Goal: Task Accomplishment & Management: Use online tool/utility

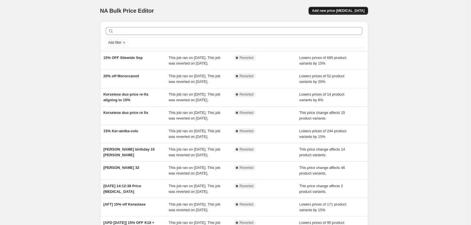
click at [340, 13] on button "Add new price [MEDICAL_DATA]" at bounding box center [338, 11] width 59 height 8
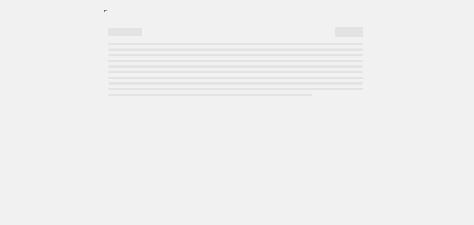
select select "percentage"
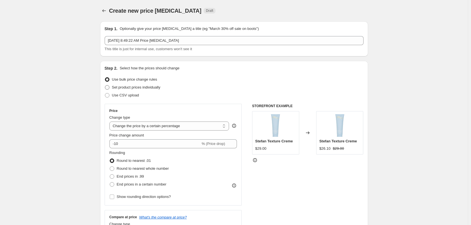
click at [116, 88] on span "Set product prices individually" at bounding box center [136, 87] width 49 height 4
click at [105, 86] on input "Set product prices individually" at bounding box center [105, 85] width 0 height 0
radio input "true"
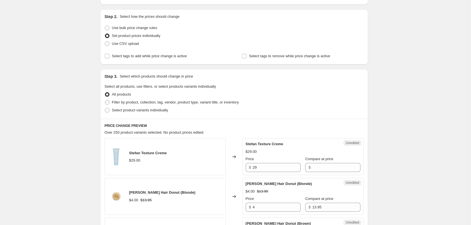
scroll to position [56, 0]
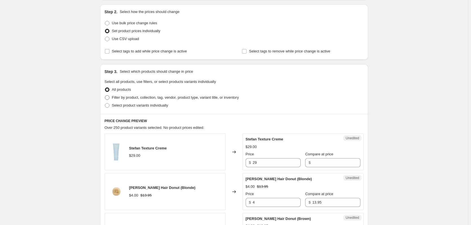
click at [124, 99] on span "Filter by product, collection, tag, vendor, product type, variant title, or inv…" at bounding box center [175, 97] width 127 height 4
click at [105, 96] on input "Filter by product, collection, tag, vendor, product type, variant title, or inv…" at bounding box center [105, 95] width 0 height 0
radio input "true"
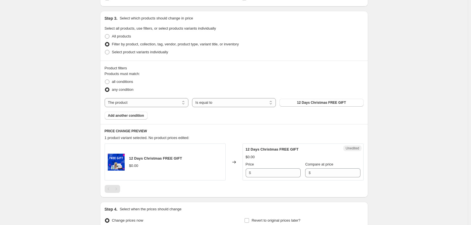
scroll to position [85, 0]
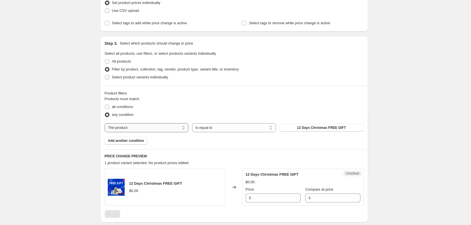
click at [138, 128] on select "The product The product's collection The product's tag The product's vendor The…" at bounding box center [147, 127] width 84 height 9
select select "vendor"
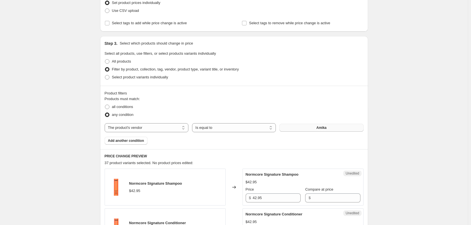
click at [297, 128] on button "Amika" at bounding box center [322, 128] width 84 height 8
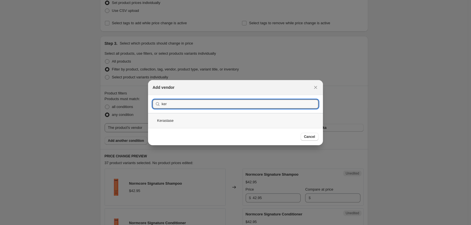
type input "ker"
click at [167, 121] on div "Kerastase" at bounding box center [235, 120] width 175 height 15
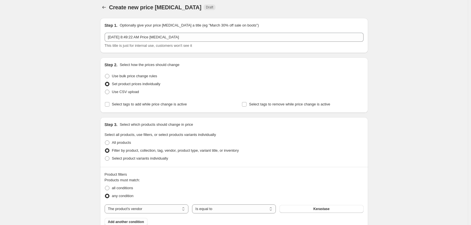
scroll to position [0, 0]
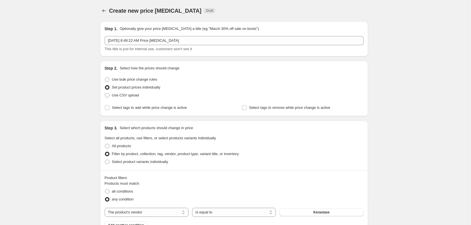
click at [140, 10] on span "Create new price [MEDICAL_DATA]" at bounding box center [155, 11] width 93 height 6
drag, startPoint x: 109, startPoint y: 28, endPoint x: 227, endPoint y: 31, distance: 117.8
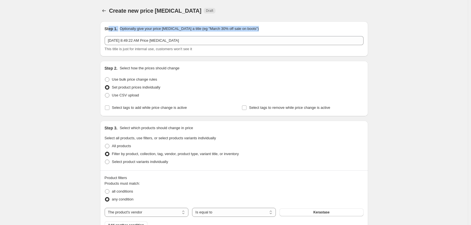
click at [226, 32] on div "Step 1. Optionally give your price change job a title (eg "March 30% off sale o…" at bounding box center [234, 39] width 259 height 26
click at [271, 14] on div "Create new price change job Draft" at bounding box center [199, 11] width 181 height 8
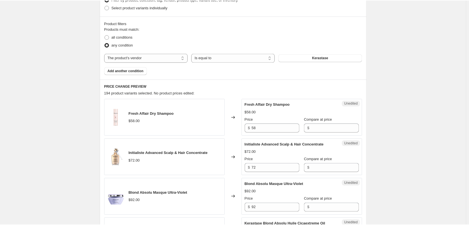
scroll to position [169, 0]
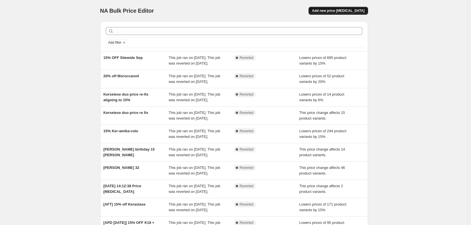
click at [342, 7] on button "Add new price [MEDICAL_DATA]" at bounding box center [338, 11] width 59 height 8
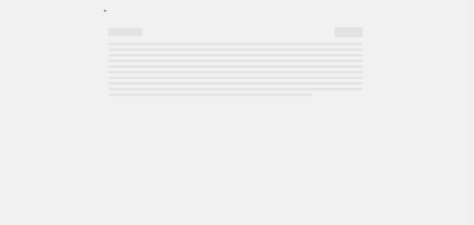
select select "percentage"
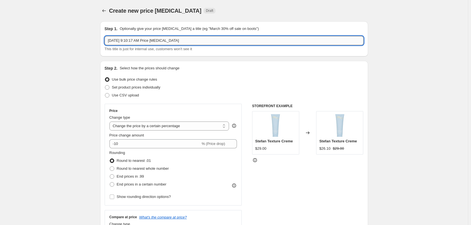
click at [189, 40] on input "[DATE] 9:10:17 AM Price [MEDICAL_DATA]" at bounding box center [234, 40] width 259 height 9
type input "Kerastase Permanent Price Increase [DATE]"
click at [121, 88] on span "Set product prices individually" at bounding box center [136, 87] width 49 height 4
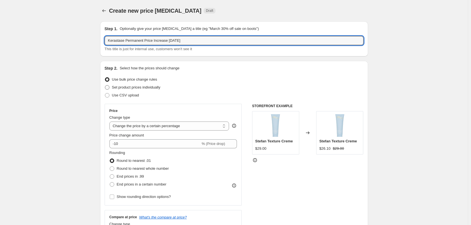
click at [105, 86] on input "Set product prices individually" at bounding box center [105, 85] width 0 height 0
radio input "true"
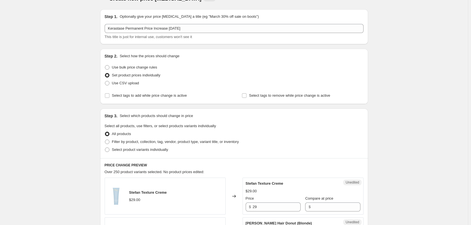
scroll to position [56, 0]
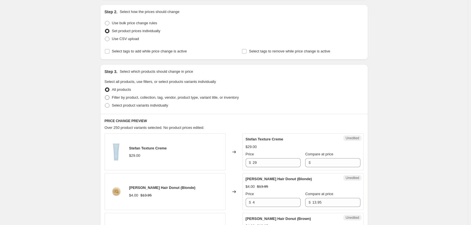
click at [117, 99] on span "Filter by product, collection, tag, vendor, product type, variant title, or inv…" at bounding box center [175, 97] width 127 height 4
click at [105, 96] on input "Filter by product, collection, tag, vendor, product type, variant title, or inv…" at bounding box center [105, 95] width 0 height 0
radio input "true"
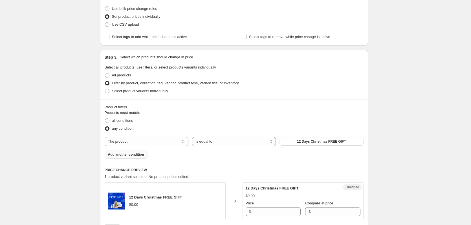
scroll to position [85, 0]
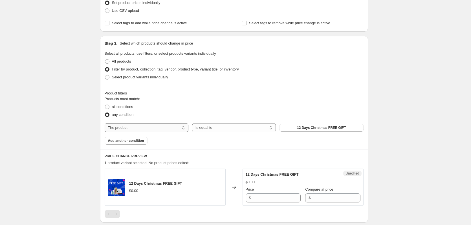
click at [130, 128] on select "The product The product's collection The product's tag The product's vendor The…" at bounding box center [147, 127] width 84 height 9
select select "vendor"
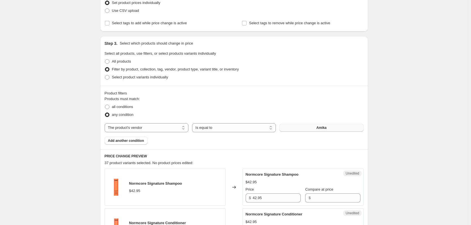
click at [316, 128] on button "Amika" at bounding box center [322, 128] width 84 height 8
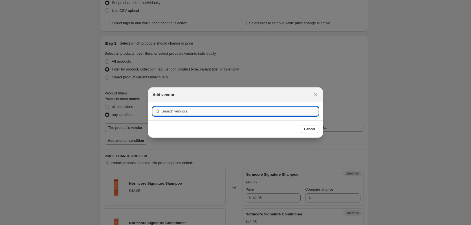
click at [186, 113] on input ":r6j:" at bounding box center [240, 111] width 157 height 9
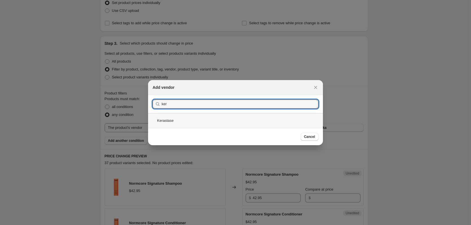
type input "ker"
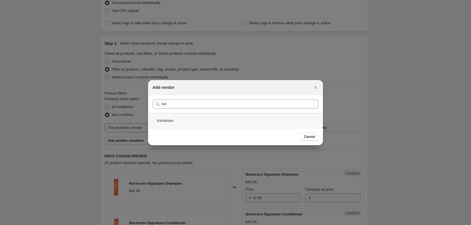
click at [167, 120] on div "Kerastase" at bounding box center [235, 120] width 175 height 15
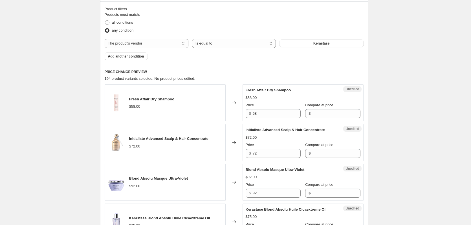
scroll to position [169, 0]
click at [261, 112] on input "58" at bounding box center [277, 113] width 48 height 9
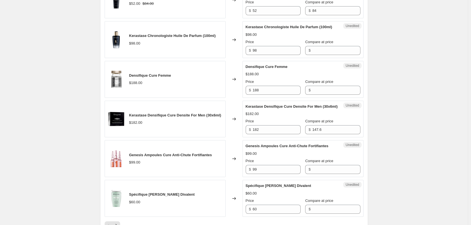
scroll to position [942, 0]
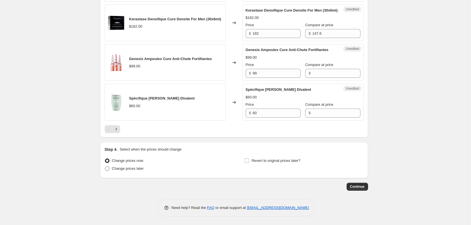
click at [126, 171] on span "Change prices later" at bounding box center [128, 169] width 32 height 4
click at [105, 167] on input "Change prices later" at bounding box center [105, 167] width 0 height 0
radio input "true"
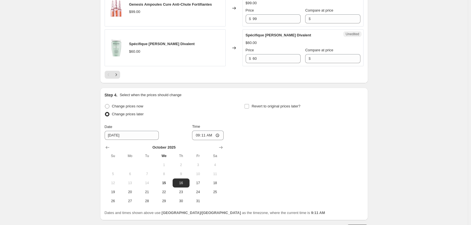
scroll to position [998, 0]
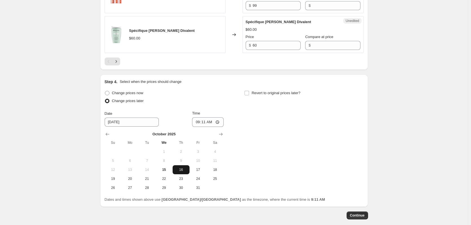
click at [181, 172] on span "16" at bounding box center [181, 170] width 12 height 5
click at [208, 127] on input "09:11" at bounding box center [208, 122] width 32 height 10
click at [201, 127] on input "09:11" at bounding box center [208, 122] width 32 height 10
click at [200, 127] on input "01:00" at bounding box center [208, 122] width 32 height 10
type input "00:01"
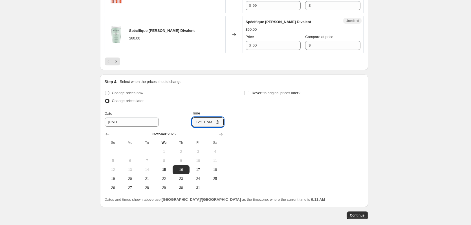
click at [180, 172] on span "16" at bounding box center [181, 170] width 12 height 5
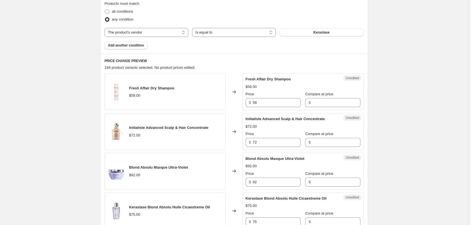
scroll to position [169, 0]
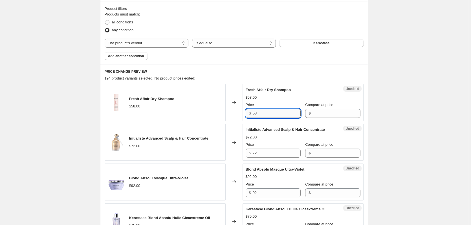
click at [261, 114] on input "58" at bounding box center [277, 113] width 48 height 9
type input "65"
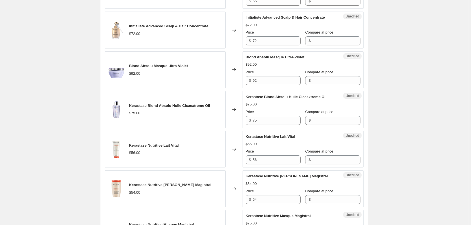
scroll to position [282, 0]
click at [272, 80] on input "92" at bounding box center [277, 80] width 48 height 9
type input "99"
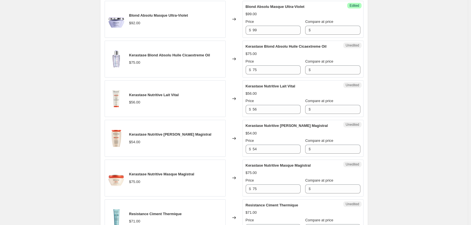
scroll to position [339, 0]
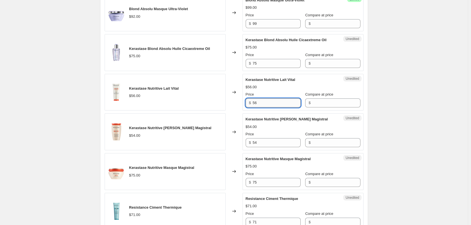
click at [266, 105] on input "56" at bounding box center [277, 103] width 48 height 9
click at [110, 130] on img at bounding box center [116, 132] width 17 height 17
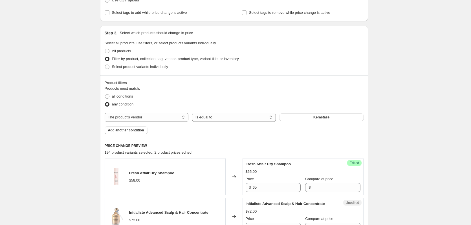
scroll to position [85, 0]
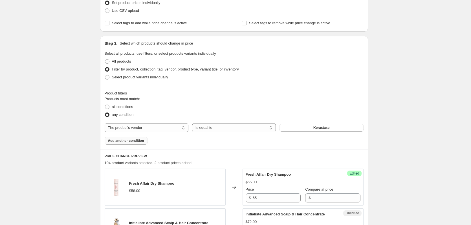
click at [134, 141] on span "Add another condition" at bounding box center [126, 141] width 36 height 5
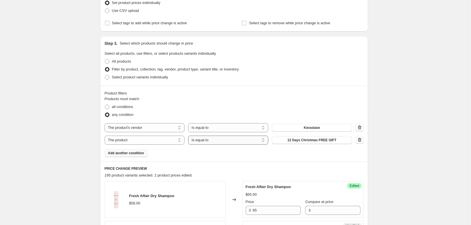
click at [206, 141] on select "Is equal to Is not equal to" at bounding box center [228, 140] width 80 height 9
click at [296, 137] on button "12 Days Christmas FREE GIFT" at bounding box center [312, 140] width 80 height 8
click at [217, 142] on select "Is equal to Is not equal to" at bounding box center [228, 140] width 80 height 9
click at [140, 144] on select "The product The product's collection The product's tag The product's vendor The…" at bounding box center [145, 140] width 80 height 9
select select "product_status"
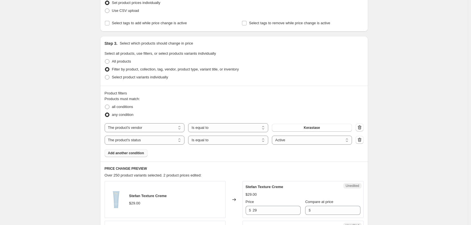
click at [153, 141] on select "The product The product's collection The product's tag The product's vendor The…" at bounding box center [145, 140] width 80 height 9
click at [110, 107] on span at bounding box center [107, 107] width 5 height 5
click at [105, 105] on input "all conditions" at bounding box center [105, 105] width 0 height 0
radio input "true"
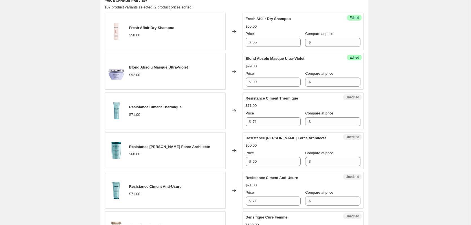
scroll to position [254, 0]
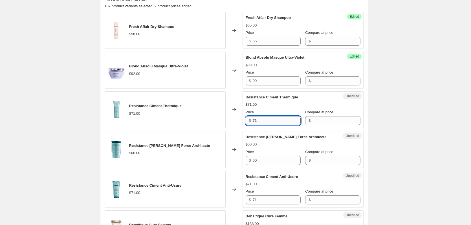
click at [261, 122] on input "71" at bounding box center [277, 120] width 48 height 9
type input "76"
click at [267, 160] on input "60" at bounding box center [277, 160] width 48 height 9
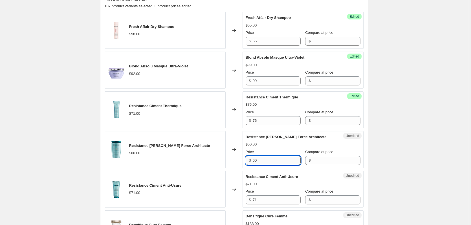
click at [267, 160] on input "60" at bounding box center [277, 160] width 48 height 9
type input "62"
click at [270, 162] on input "62" at bounding box center [277, 160] width 48 height 9
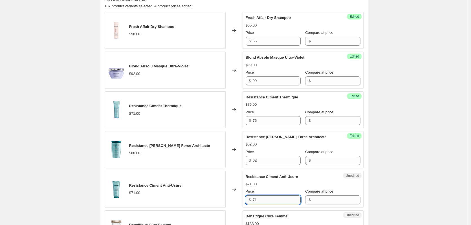
click at [268, 204] on input "71" at bounding box center [277, 200] width 48 height 9
type input "76"
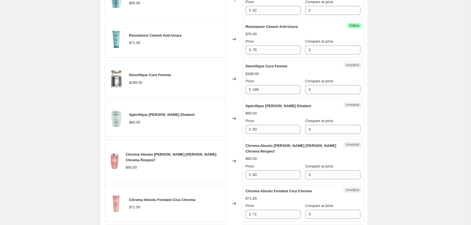
scroll to position [423, 0]
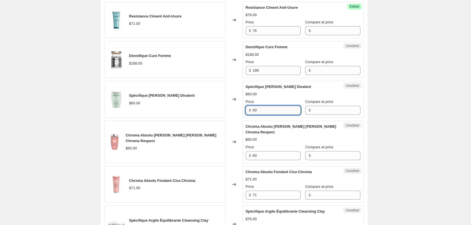
click at [266, 113] on input "60" at bounding box center [277, 110] width 48 height 9
type input "62"
click at [285, 151] on input "60" at bounding box center [277, 155] width 48 height 9
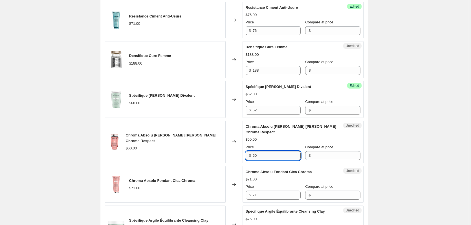
click at [285, 151] on input "60" at bounding box center [277, 155] width 48 height 9
type input "62"
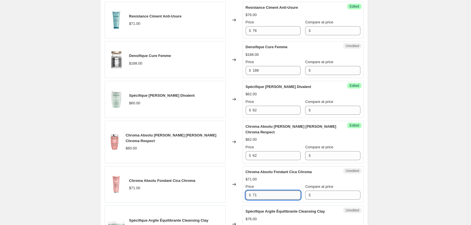
click at [279, 191] on input "71" at bounding box center [277, 195] width 48 height 9
type input "76"
click at [409, 137] on div "Create new price [MEDICAL_DATA]. This page is ready Create new price [MEDICAL_D…" at bounding box center [234, 209] width 468 height 1265
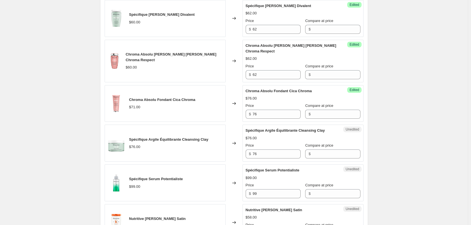
scroll to position [508, 0]
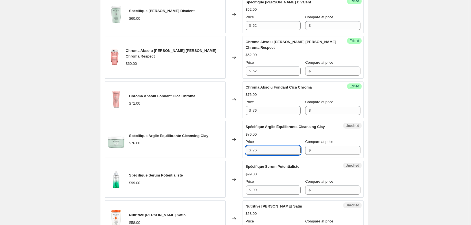
click at [278, 147] on input "76" at bounding box center [277, 150] width 48 height 9
type input "84"
click at [449, 122] on div "Create new price [MEDICAL_DATA]. This page is ready Create new price [MEDICAL_D…" at bounding box center [234, 124] width 468 height 1265
click at [47, 159] on div "Create new price [MEDICAL_DATA]. This page is ready Create new price [MEDICAL_D…" at bounding box center [234, 124] width 468 height 1265
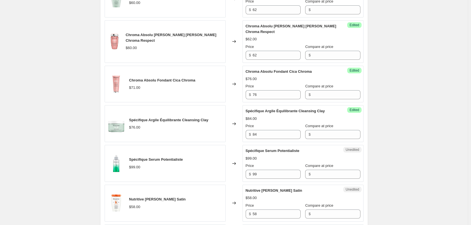
scroll to position [565, 0]
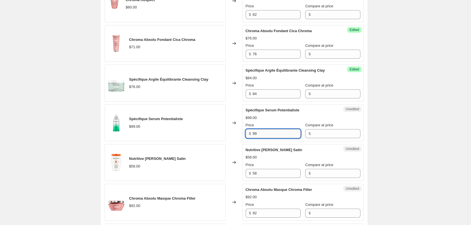
click at [270, 131] on input "99" at bounding box center [277, 133] width 48 height 9
type input "102"
click at [275, 169] on input "58" at bounding box center [277, 173] width 48 height 9
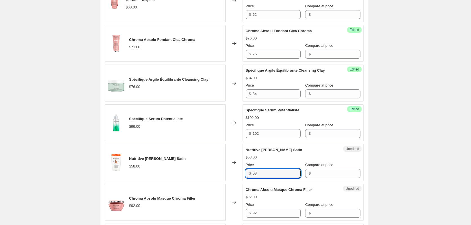
click at [395, 128] on div "Create new price [MEDICAL_DATA]. This page is ready Create new price [MEDICAL_D…" at bounding box center [234, 67] width 468 height 1265
click at [271, 169] on input "58" at bounding box center [277, 173] width 48 height 9
type input "60"
click at [264, 210] on input "92" at bounding box center [277, 213] width 48 height 9
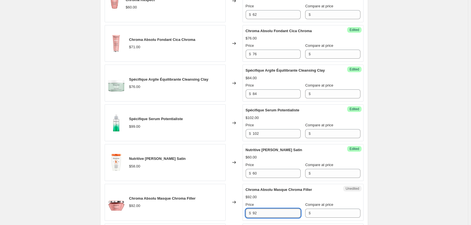
click at [264, 210] on input "92" at bounding box center [277, 213] width 48 height 9
type input "99"
click at [399, 145] on div "Create new price [MEDICAL_DATA]. This page is ready Create new price [MEDICAL_D…" at bounding box center [234, 67] width 468 height 1265
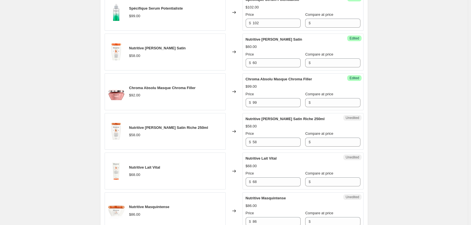
scroll to position [678, 0]
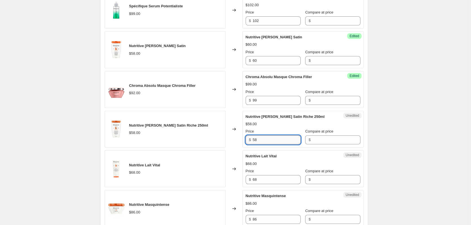
click at [262, 136] on input "58" at bounding box center [277, 140] width 48 height 9
type input "60"
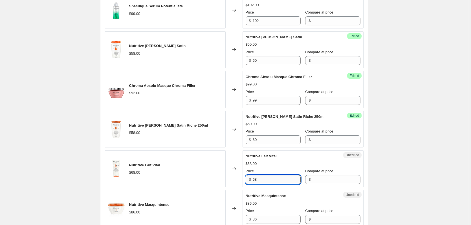
click at [264, 175] on input "68" at bounding box center [277, 179] width 48 height 9
type input "71"
click at [261, 215] on input "86" at bounding box center [277, 219] width 48 height 9
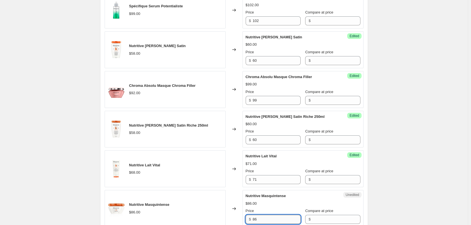
click at [261, 215] on input "86" at bounding box center [277, 219] width 48 height 9
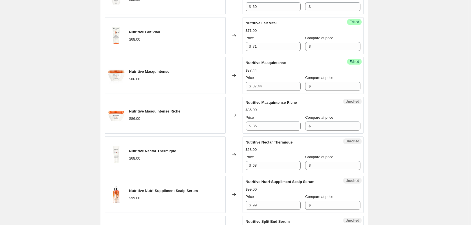
scroll to position [819, 0]
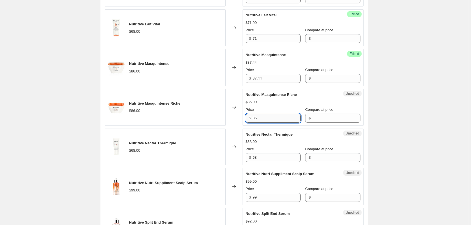
click at [278, 114] on input "86" at bounding box center [277, 118] width 48 height 9
click at [270, 74] on input "37.44" at bounding box center [277, 78] width 48 height 9
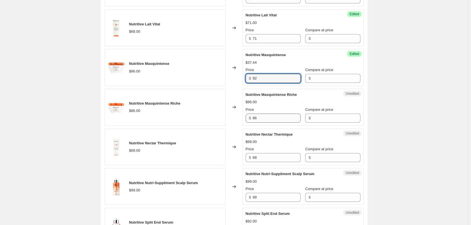
type input "92"
click at [264, 114] on input "86" at bounding box center [277, 118] width 48 height 9
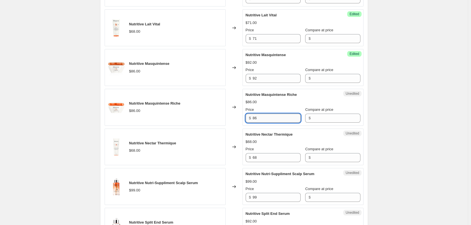
click at [264, 114] on input "86" at bounding box center [277, 118] width 48 height 9
type input "92"
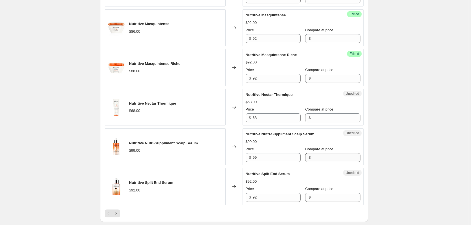
scroll to position [875, 0]
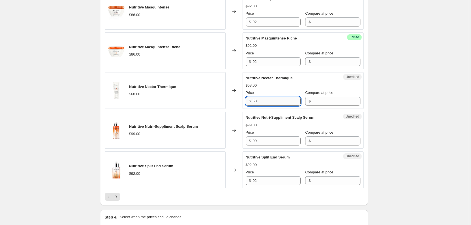
click at [263, 97] on input "68" at bounding box center [277, 101] width 48 height 9
type input "71"
click at [270, 137] on input "99" at bounding box center [277, 141] width 48 height 9
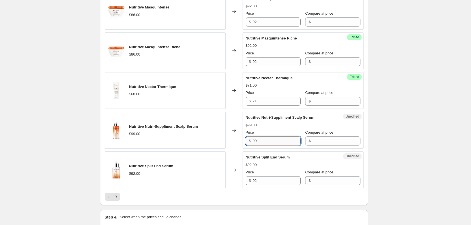
click at [270, 137] on input "99" at bounding box center [277, 141] width 48 height 9
type input "102"
click at [264, 181] on div "Unedited Nutritive Split End Serum $92.00 Price $ 92 Compare at price $" at bounding box center [303, 170] width 121 height 37
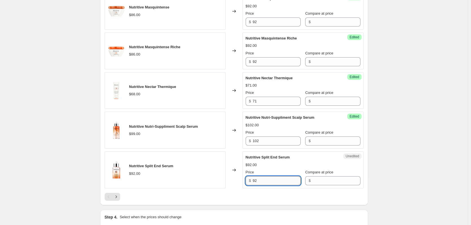
click at [264, 176] on input "92" at bounding box center [277, 180] width 48 height 9
type input "102"
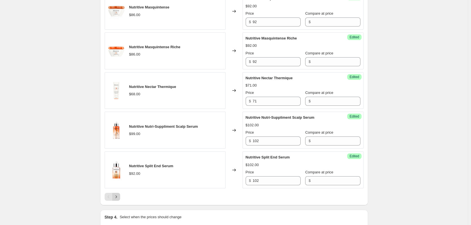
click at [117, 194] on icon "Next" at bounding box center [116, 197] width 6 height 6
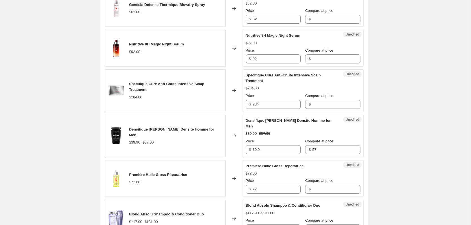
scroll to position [282, 0]
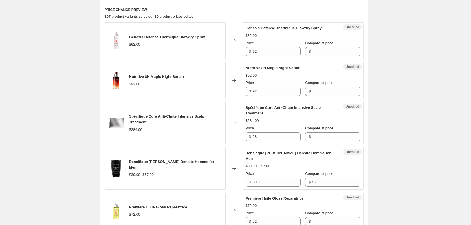
scroll to position [254, 0]
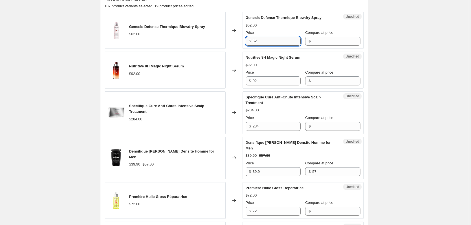
click at [269, 43] on input "62" at bounding box center [277, 41] width 48 height 9
click at [263, 44] on input "62" at bounding box center [277, 41] width 48 height 9
type input "76"
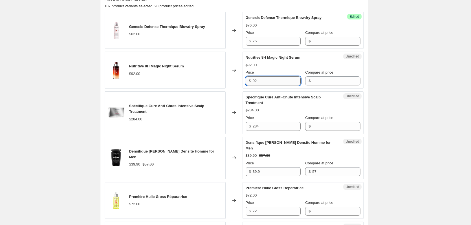
click at [267, 81] on input "92" at bounding box center [277, 81] width 48 height 9
type input "99"
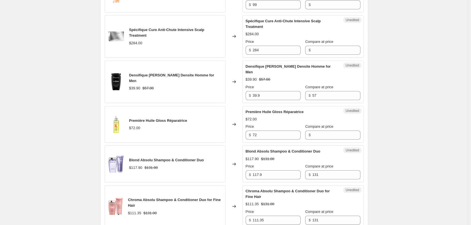
scroll to position [339, 0]
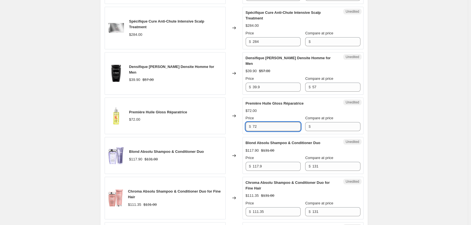
click at [273, 122] on input "72" at bounding box center [277, 126] width 48 height 9
click at [270, 122] on input "72" at bounding box center [277, 126] width 48 height 9
type input "78"
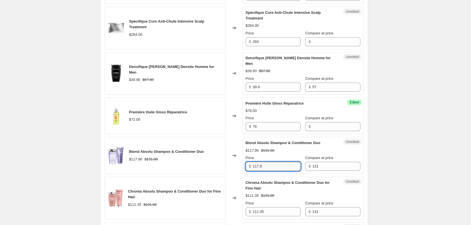
click at [268, 162] on input "117.9" at bounding box center [277, 166] width 48 height 9
click at [291, 162] on input "117.9" at bounding box center [277, 166] width 48 height 9
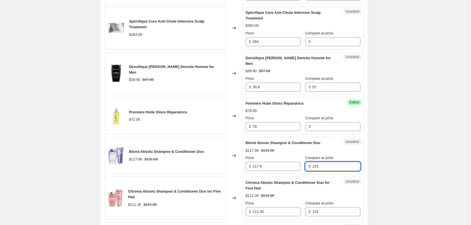
click at [332, 162] on input "131" at bounding box center [337, 166] width 48 height 9
type input "138"
click at [266, 163] on input "117.9" at bounding box center [277, 166] width 48 height 9
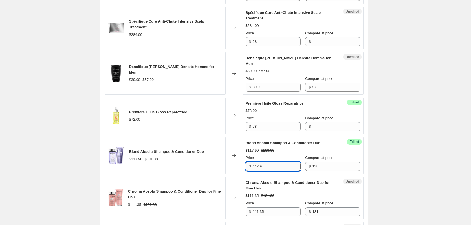
click at [266, 163] on input "117.9" at bounding box center [277, 166] width 48 height 9
type input "117.3"
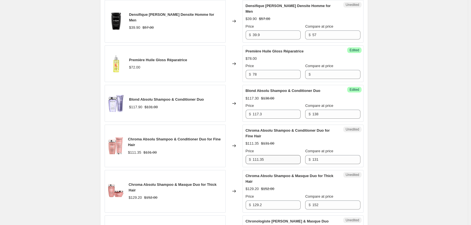
scroll to position [395, 0]
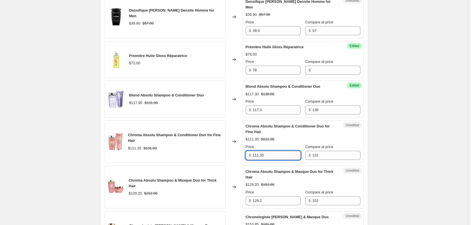
click at [277, 151] on input "111.35" at bounding box center [277, 155] width 48 height 9
type input "117.3"
click at [331, 151] on input "131" at bounding box center [337, 155] width 48 height 9
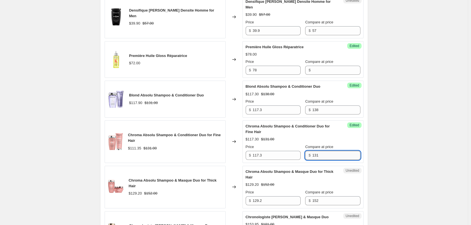
click at [331, 151] on input "131" at bounding box center [337, 155] width 48 height 9
type input "138"
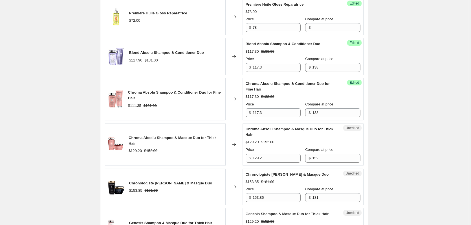
scroll to position [452, 0]
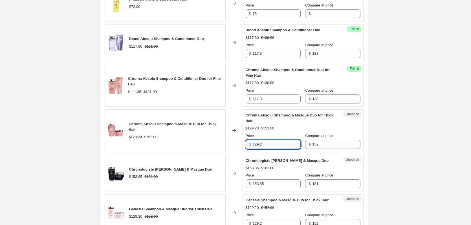
click at [284, 140] on input "129.2" at bounding box center [277, 144] width 48 height 9
click at [285, 140] on input "129.2" at bounding box center [277, 144] width 48 height 9
type input "136.85"
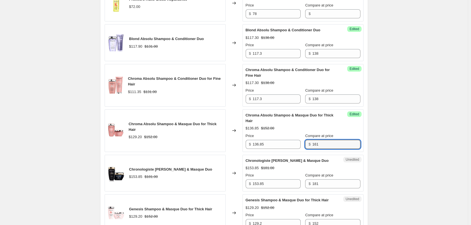
type input "161"
click at [379, 122] on div "Create new price [MEDICAL_DATA]. This page is ready Create new price [MEDICAL_D…" at bounding box center [234, 189] width 468 height 1282
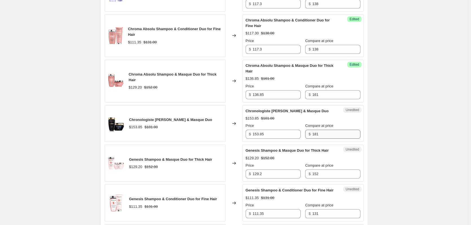
scroll to position [508, 0]
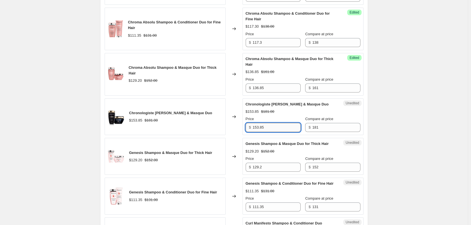
click at [262, 123] on input "153.85" at bounding box center [277, 127] width 48 height 9
click at [268, 123] on input "153.85" at bounding box center [277, 127] width 48 height 9
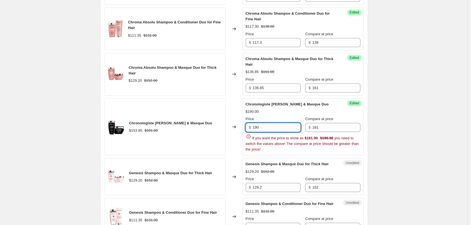
click at [268, 123] on input "190" at bounding box center [277, 127] width 48 height 9
type input "161.5"
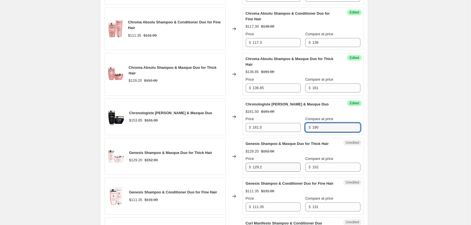
type input "190"
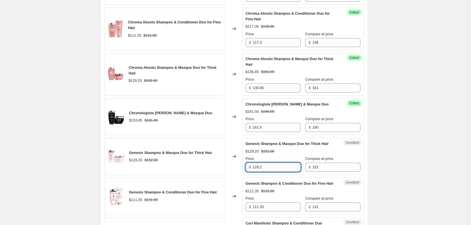
click at [276, 169] on input "129.2" at bounding box center [277, 167] width 48 height 9
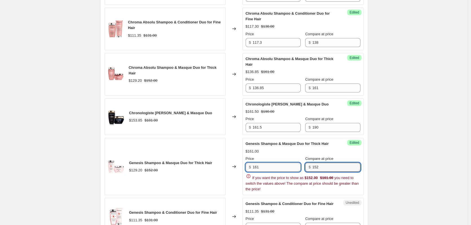
click at [287, 165] on input "161" at bounding box center [277, 167] width 48 height 9
type input "117.3"
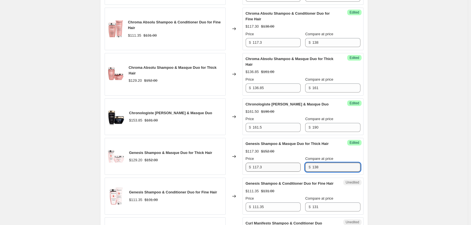
type input "138"
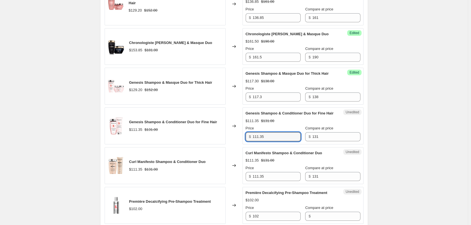
scroll to position [593, 0]
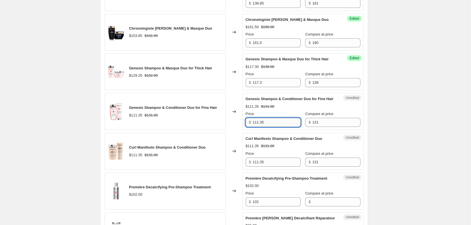
click at [276, 127] on input "111.35" at bounding box center [277, 122] width 48 height 9
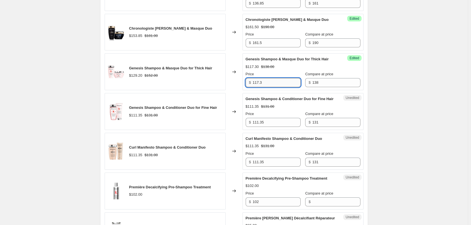
click at [273, 82] on input "117.3" at bounding box center [277, 82] width 48 height 9
type input "136.85"
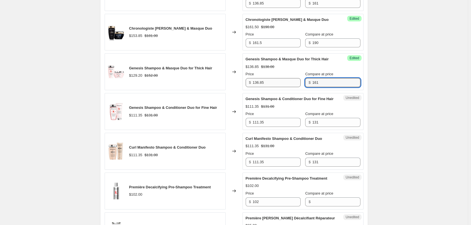
type input "161"
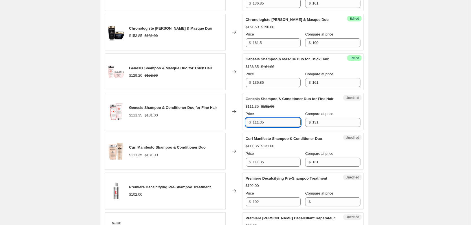
click at [278, 127] on input "111.35" at bounding box center [277, 122] width 48 height 9
type input "138"
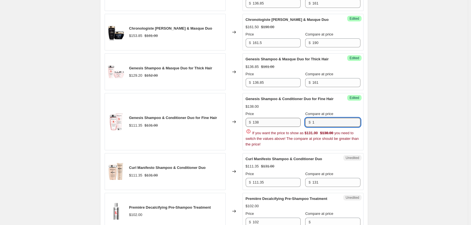
type input "1"
click at [280, 119] on input "138" at bounding box center [277, 122] width 48 height 9
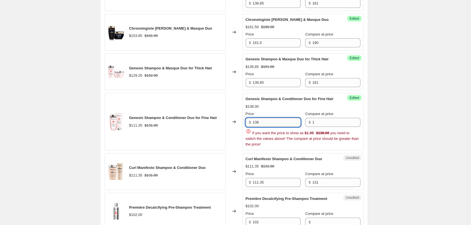
click at [280, 119] on input "138" at bounding box center [277, 122] width 48 height 9
type input "117.3"
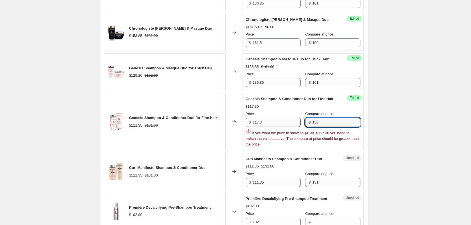
type input "138"
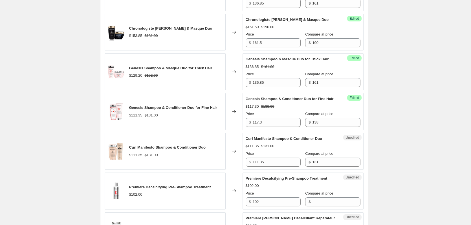
click at [64, 105] on div "Create new price [MEDICAL_DATA]. This page is ready Create new price [MEDICAL_D…" at bounding box center [234, 48] width 468 height 1282
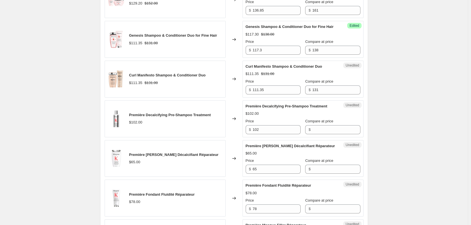
scroll to position [678, 0]
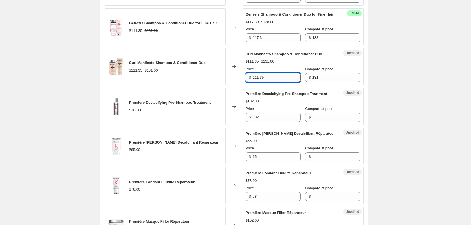
click at [284, 81] on input "111.35" at bounding box center [277, 77] width 48 height 9
type input "138"
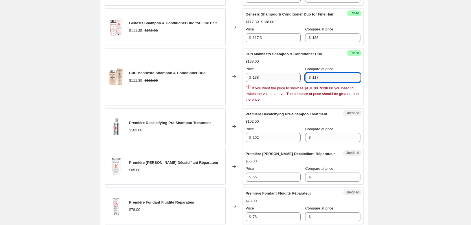
type input "117"
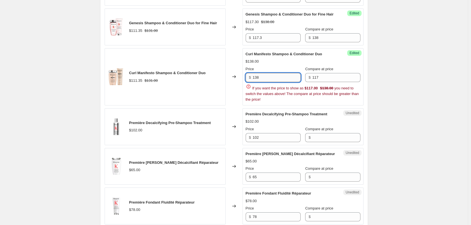
click at [284, 81] on input "138" at bounding box center [277, 77] width 48 height 9
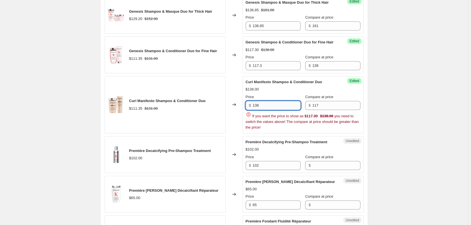
scroll to position [649, 0]
type input "117.3"
type input "138"
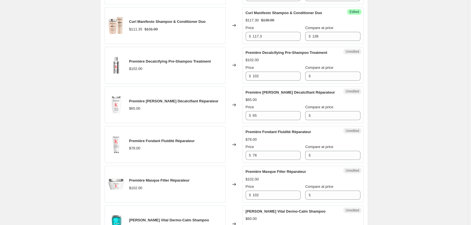
scroll to position [734, 0]
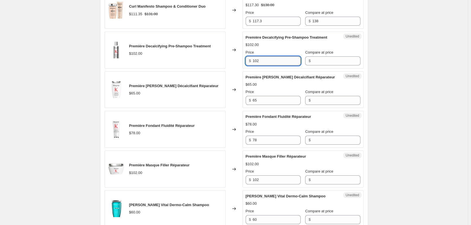
click at [276, 65] on input "102" at bounding box center [277, 60] width 48 height 9
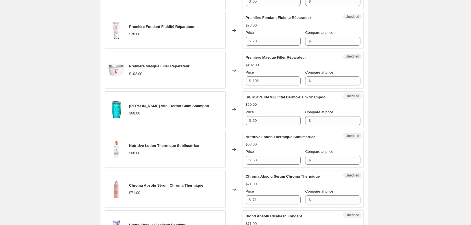
scroll to position [847, 0]
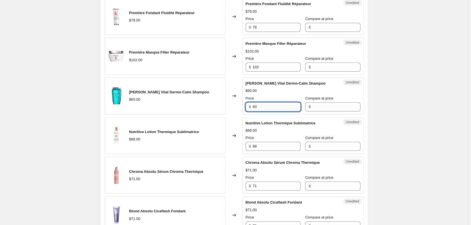
click at [274, 112] on input "60" at bounding box center [277, 106] width 48 height 9
type input "62"
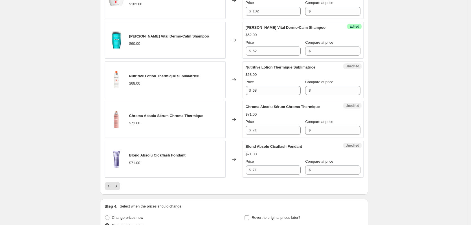
scroll to position [903, 0]
click at [266, 95] on input "68" at bounding box center [277, 90] width 48 height 9
type input "71"
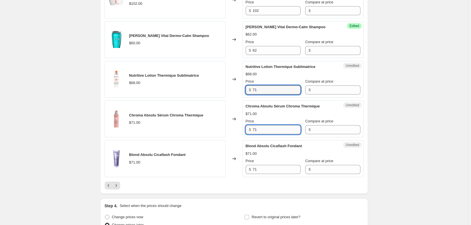
click at [255, 134] on input "71" at bounding box center [277, 129] width 48 height 9
type input "76"
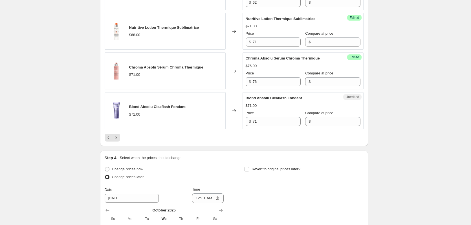
scroll to position [960, 0]
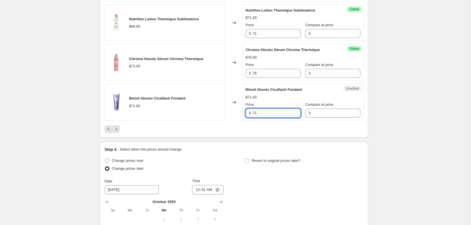
click at [266, 118] on input "71" at bounding box center [277, 113] width 48 height 9
type input "76"
click at [119, 132] on icon "Next" at bounding box center [116, 129] width 6 height 6
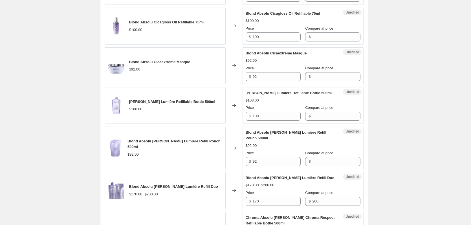
scroll to position [339, 0]
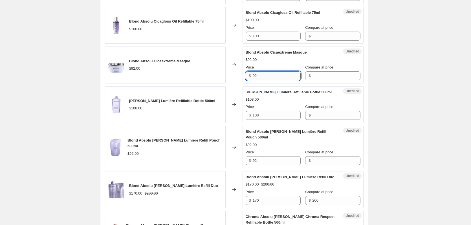
click at [276, 80] on input "92" at bounding box center [277, 75] width 48 height 9
type input "99"
click at [266, 120] on input "108" at bounding box center [277, 115] width 48 height 9
click at [276, 120] on input "108" at bounding box center [277, 115] width 48 height 9
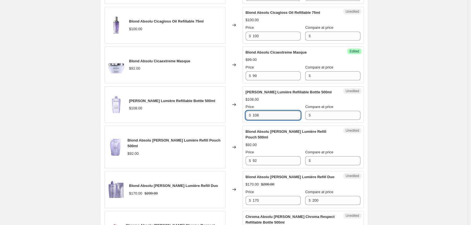
click at [276, 120] on input "108" at bounding box center [277, 115] width 48 height 9
type input "112"
click at [267, 162] on input "92" at bounding box center [277, 160] width 48 height 9
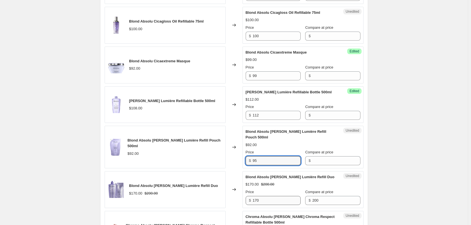
type input "95"
click at [263, 199] on input "170" at bounding box center [277, 200] width 48 height 9
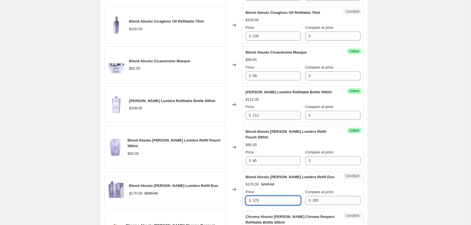
click at [263, 199] on input "170" at bounding box center [277, 200] width 48 height 9
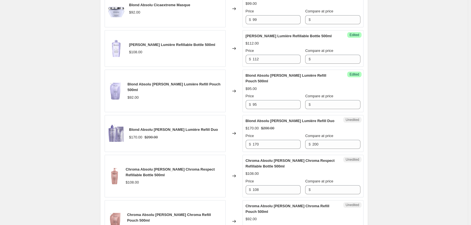
scroll to position [395, 0]
click at [271, 147] on input "170" at bounding box center [277, 144] width 48 height 9
type input "175.95"
type input "207"
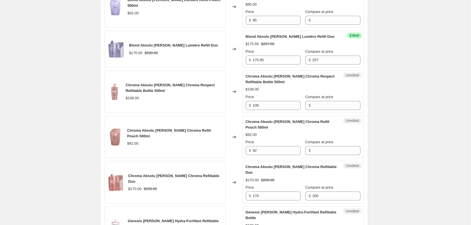
scroll to position [480, 0]
click at [269, 112] on div "Unedited Chroma Absolu [PERSON_NAME] Chroma Respect Refillable Bottle 500ml $10…" at bounding box center [303, 91] width 121 height 43
click at [269, 107] on input "108" at bounding box center [277, 105] width 48 height 9
type input "112"
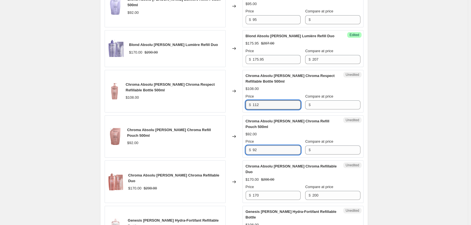
click at [274, 150] on input "92" at bounding box center [277, 150] width 48 height 9
type input "95"
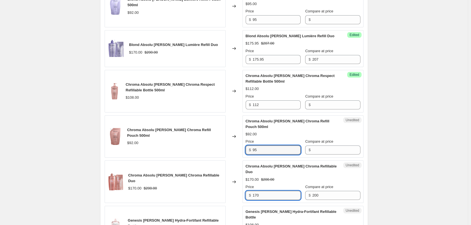
click at [269, 191] on input "170" at bounding box center [277, 195] width 48 height 9
type input "175.95"
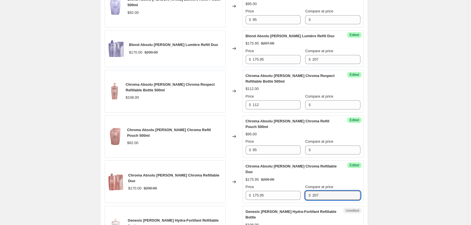
type input "207"
click at [409, 141] on div "Create new price [MEDICAL_DATA]. This page is ready Create new price [MEDICAL_D…" at bounding box center [234, 178] width 468 height 1316
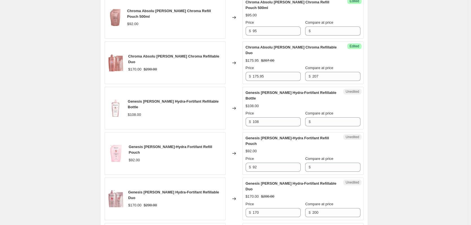
scroll to position [621, 0]
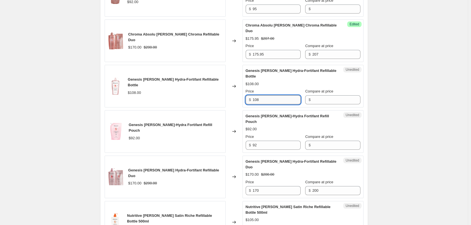
click at [276, 95] on input "108" at bounding box center [277, 99] width 48 height 9
type input "112"
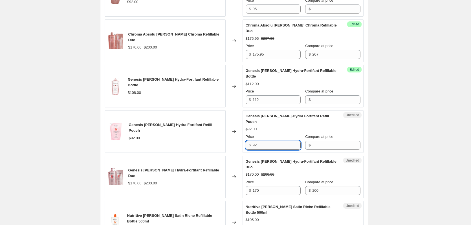
click at [267, 141] on input "92" at bounding box center [277, 145] width 48 height 9
type input "95"
click at [260, 186] on input "170" at bounding box center [277, 190] width 48 height 9
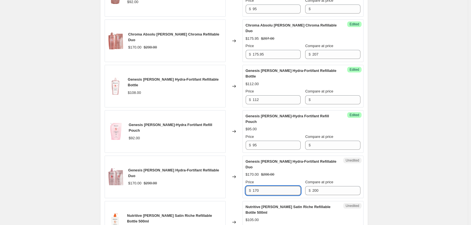
click at [260, 186] on input "170" at bounding box center [277, 190] width 48 height 9
type input "175.95"
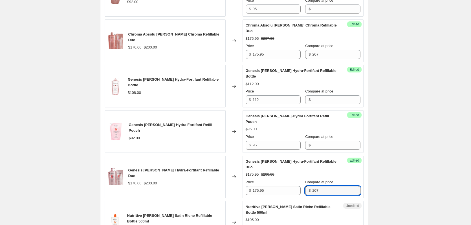
type input "207"
click at [385, 131] on div "Create new price [MEDICAL_DATA]. This page is ready Create new price [MEDICAL_D…" at bounding box center [234, 37] width 468 height 1316
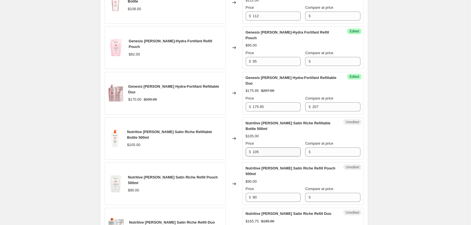
scroll to position [706, 0]
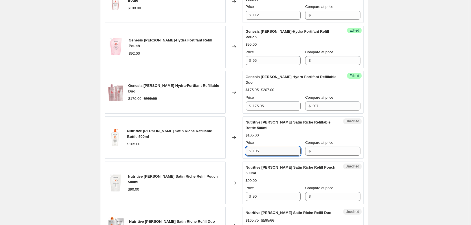
click at [280, 147] on input "105" at bounding box center [277, 151] width 48 height 9
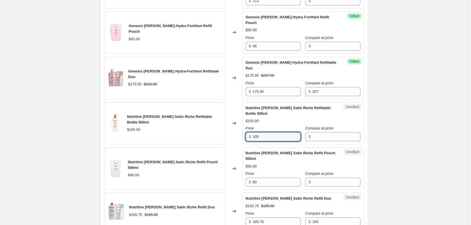
scroll to position [734, 0]
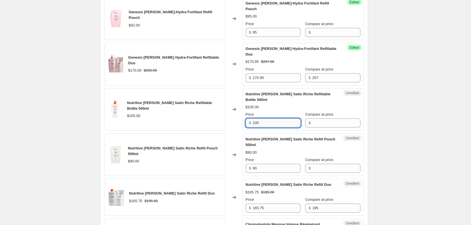
click at [280, 119] on input "105" at bounding box center [277, 123] width 48 height 9
type input "108"
click at [275, 164] on input "90" at bounding box center [277, 168] width 48 height 9
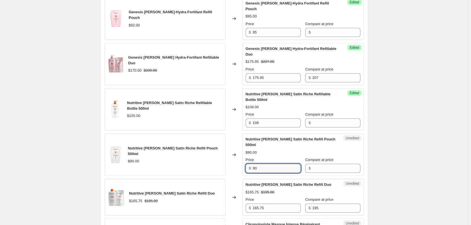
click at [275, 164] on input "90" at bounding box center [277, 168] width 48 height 9
type input "92"
click at [270, 204] on input "165.75" at bounding box center [277, 208] width 48 height 9
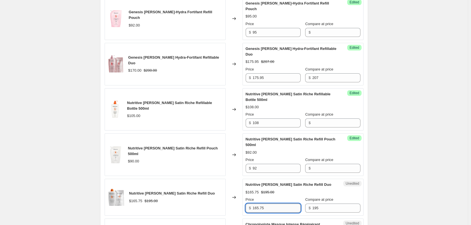
click at [270, 204] on input "165.75" at bounding box center [277, 208] width 48 height 9
type input "170"
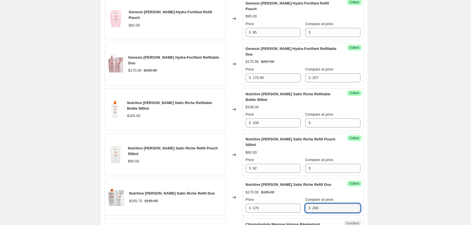
type input "200"
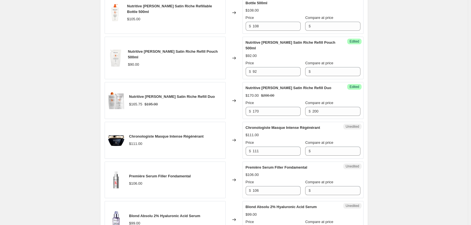
scroll to position [847, 0]
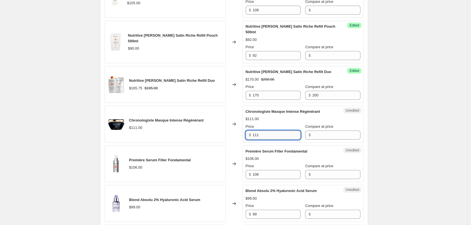
click at [283, 131] on input "111" at bounding box center [277, 135] width 48 height 9
type input "118"
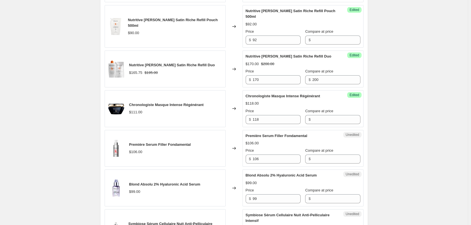
scroll to position [903, 0]
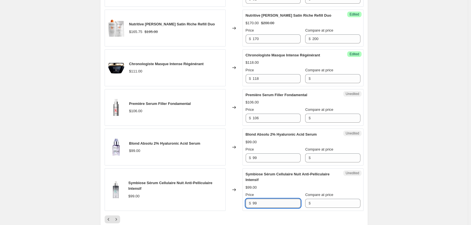
click at [269, 199] on input "99" at bounding box center [277, 203] width 48 height 9
type input "102"
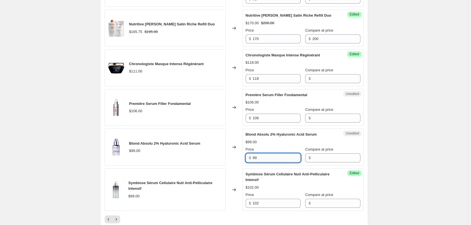
click at [266, 154] on input "99" at bounding box center [277, 158] width 48 height 9
type input "102"
click at [118, 217] on icon "Next" at bounding box center [116, 220] width 6 height 6
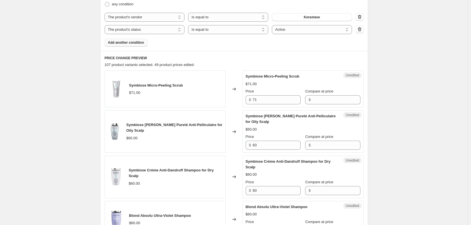
scroll to position [226, 0]
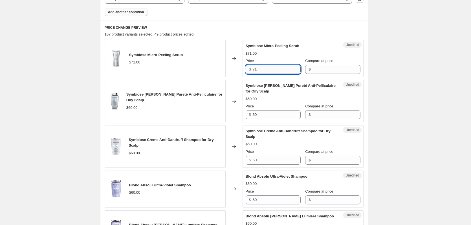
click at [263, 69] on input "71" at bounding box center [277, 69] width 48 height 9
type input "76"
click at [263, 115] on input "60" at bounding box center [277, 114] width 48 height 9
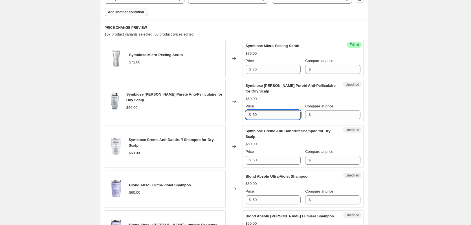
click at [263, 115] on input "60" at bounding box center [277, 114] width 48 height 9
type input "62"
click at [260, 160] on input "60" at bounding box center [277, 160] width 48 height 9
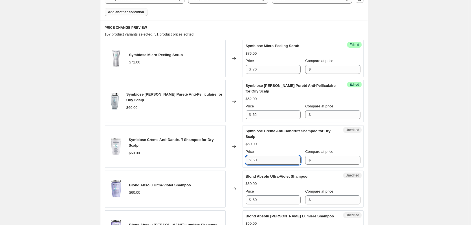
click at [260, 160] on input "60" at bounding box center [277, 160] width 48 height 9
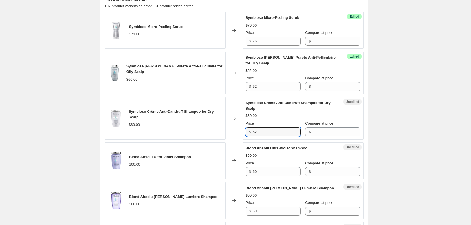
type input "62"
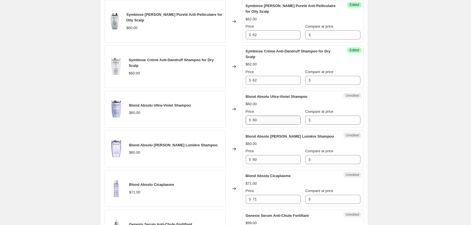
scroll to position [311, 0]
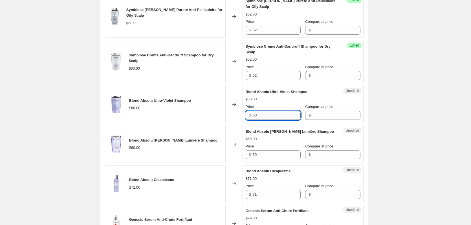
click at [265, 117] on input "60" at bounding box center [277, 115] width 48 height 9
type input "62"
click at [262, 154] on input "60" at bounding box center [277, 154] width 48 height 9
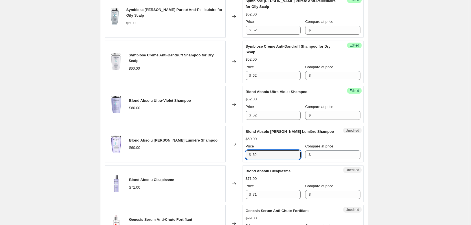
type input "62"
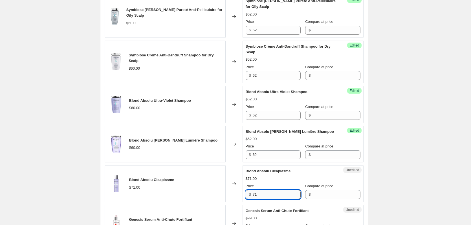
click at [270, 192] on input "71" at bounding box center [277, 194] width 48 height 9
type input "76"
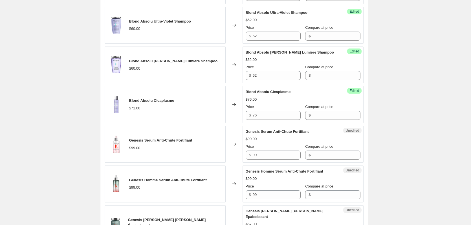
scroll to position [423, 0]
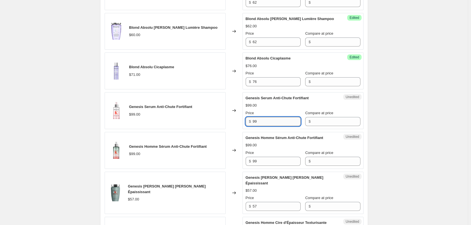
click at [265, 123] on input "99" at bounding box center [277, 121] width 48 height 9
type input "102"
click at [264, 162] on input "99" at bounding box center [277, 161] width 48 height 9
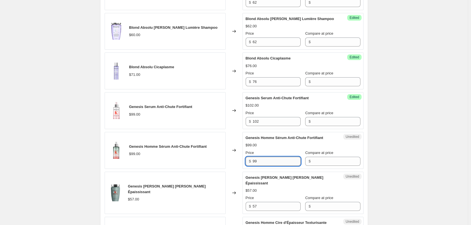
click at [264, 162] on input "99" at bounding box center [277, 161] width 48 height 9
type input "102"
click at [381, 132] on div "Create new price [MEDICAL_DATA]. This page is ready Create new price [MEDICAL_D…" at bounding box center [234, 220] width 468 height 1287
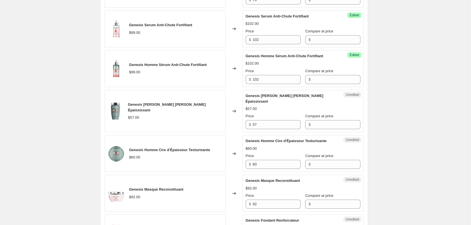
scroll to position [508, 0]
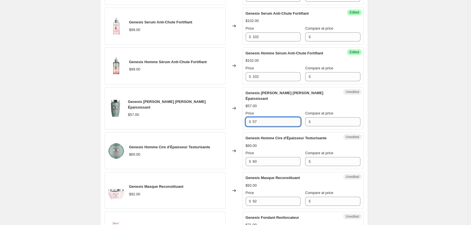
click at [273, 118] on input "57" at bounding box center [277, 121] width 48 height 9
type input "62"
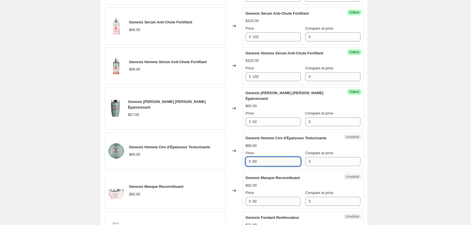
click at [258, 158] on input "60" at bounding box center [277, 161] width 48 height 9
type input "62"
click at [265, 197] on input "92" at bounding box center [277, 201] width 48 height 9
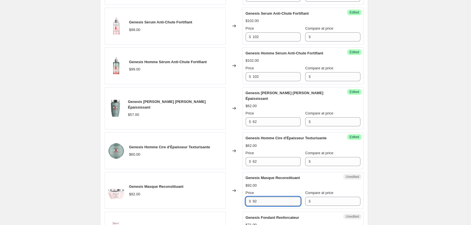
click at [265, 197] on input "92" at bounding box center [277, 201] width 48 height 9
type input "99"
click at [404, 159] on div "Create new price [MEDICAL_DATA]. This page is ready Create new price [MEDICAL_D…" at bounding box center [234, 135] width 468 height 1287
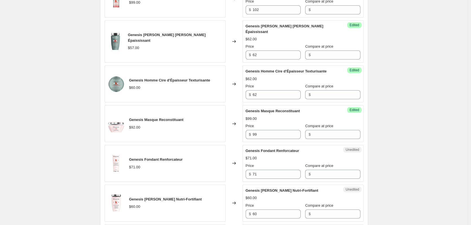
scroll to position [593, 0]
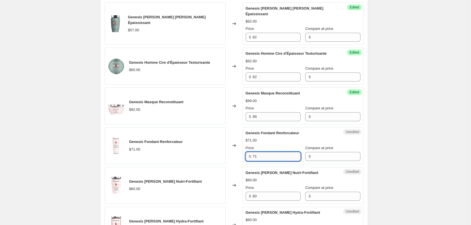
click at [274, 152] on input "71" at bounding box center [277, 156] width 48 height 9
type input "76"
click at [261, 192] on input "60" at bounding box center [277, 196] width 48 height 9
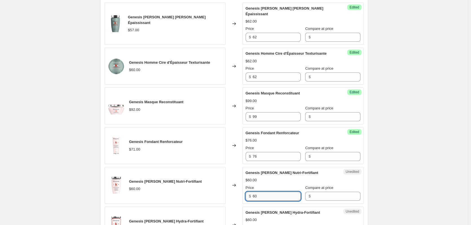
click at [261, 192] on input "60" at bounding box center [277, 196] width 48 height 9
type input "62"
click at [390, 138] on div "Create new price [MEDICAL_DATA]. This page is ready Create new price [MEDICAL_D…" at bounding box center [234, 50] width 468 height 1287
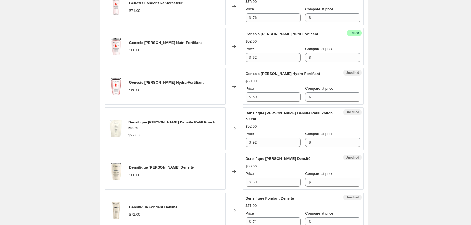
scroll to position [734, 0]
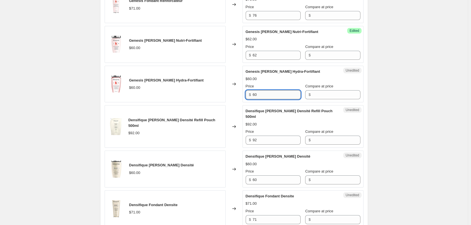
click at [263, 90] on input "60" at bounding box center [277, 94] width 48 height 9
type input "62"
click at [269, 136] on input "92" at bounding box center [277, 140] width 48 height 9
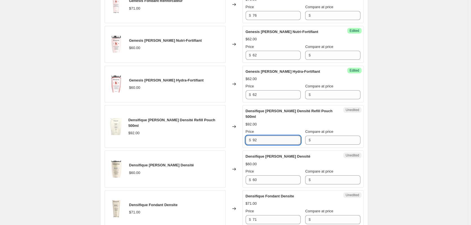
click at [269, 136] on input "92" at bounding box center [277, 140] width 48 height 9
type input "95"
click at [267, 176] on input "60" at bounding box center [277, 180] width 48 height 9
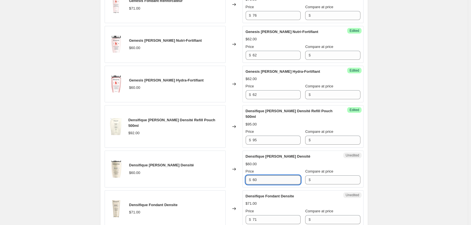
click at [267, 176] on input "60" at bounding box center [277, 180] width 48 height 9
type input "62"
click at [268, 215] on input "71" at bounding box center [277, 219] width 48 height 9
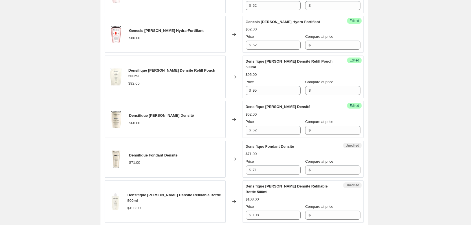
scroll to position [791, 0]
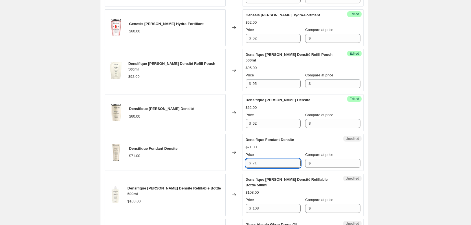
click at [265, 159] on input "71" at bounding box center [277, 163] width 48 height 9
type input "76"
click at [263, 204] on input "108" at bounding box center [277, 208] width 48 height 9
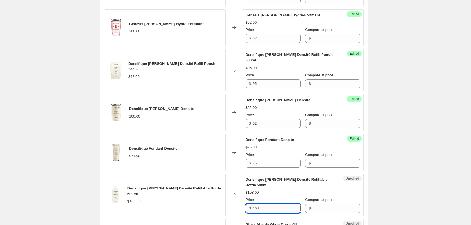
click at [263, 204] on input "108" at bounding box center [277, 208] width 48 height 9
type input "112"
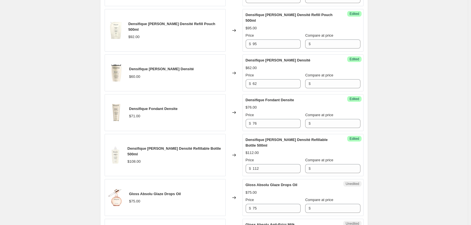
scroll to position [847, 0]
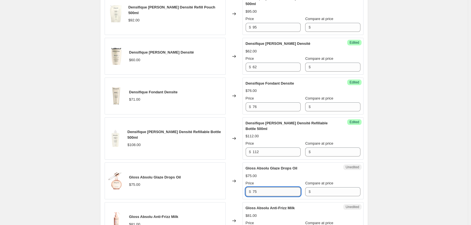
click at [268, 187] on input "75" at bounding box center [277, 191] width 48 height 9
type input "78"
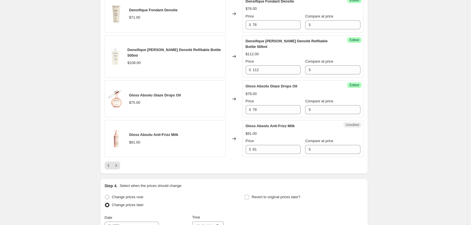
scroll to position [932, 0]
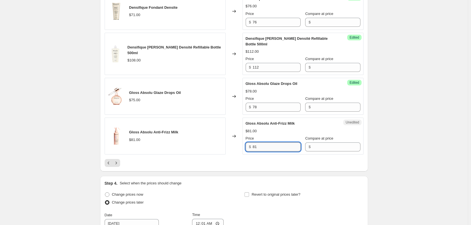
click at [280, 143] on input "81" at bounding box center [277, 147] width 48 height 9
type input "84"
click at [114, 159] on button "Next" at bounding box center [116, 163] width 8 height 8
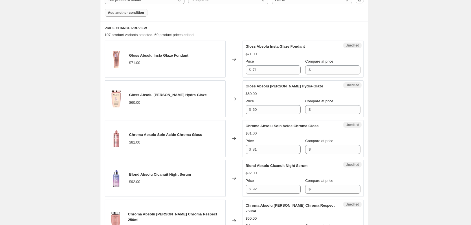
scroll to position [198, 0]
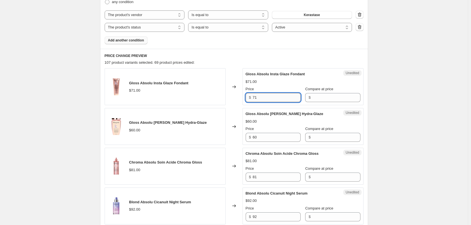
click at [282, 98] on input "71" at bounding box center [277, 97] width 48 height 9
type input "76"
click at [261, 138] on input "60" at bounding box center [277, 137] width 48 height 9
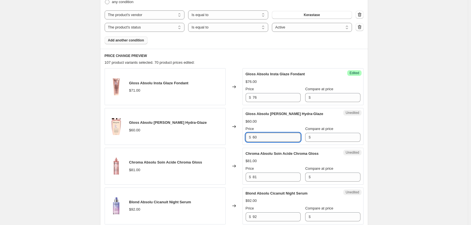
click at [261, 138] on input "60" at bounding box center [277, 137] width 48 height 9
type input "62"
click at [268, 173] on input "81" at bounding box center [277, 177] width 48 height 9
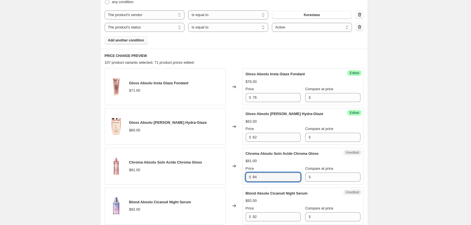
type input "84"
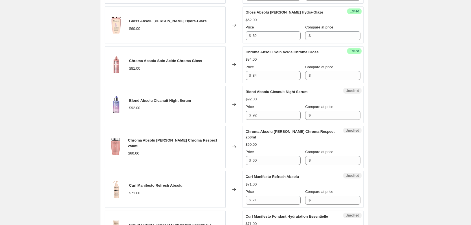
scroll to position [311, 0]
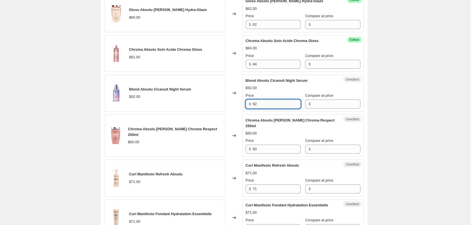
click at [276, 101] on input "92" at bounding box center [277, 104] width 48 height 9
type input "99"
click at [278, 145] on input "60" at bounding box center [277, 149] width 48 height 9
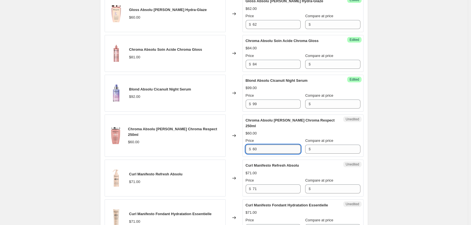
click at [278, 145] on input "60" at bounding box center [277, 149] width 48 height 9
type input "62"
click at [266, 185] on input "71" at bounding box center [277, 189] width 48 height 9
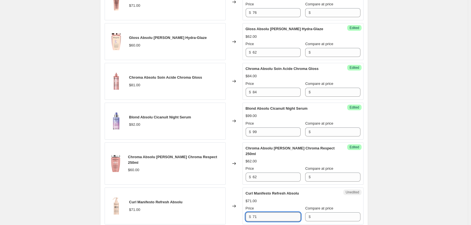
scroll to position [282, 0]
type input "76"
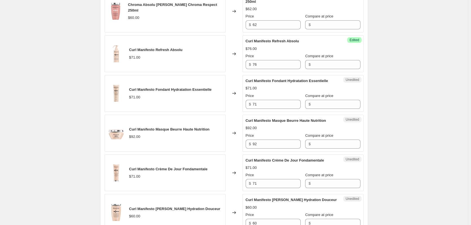
scroll to position [452, 0]
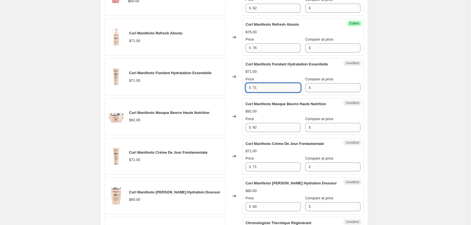
click at [276, 89] on input "71" at bounding box center [277, 87] width 48 height 9
type input "76"
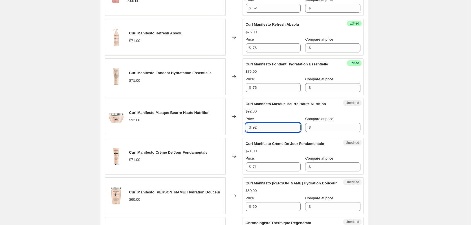
click at [274, 131] on input "92" at bounding box center [277, 127] width 48 height 9
type input "99"
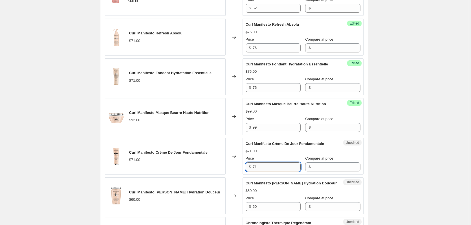
click at [260, 167] on input "71" at bounding box center [277, 167] width 48 height 9
type input "76"
click at [396, 140] on div "Create new price [MEDICAL_DATA]. This page is ready Create new price [MEDICAL_D…" at bounding box center [234, 180] width 468 height 1265
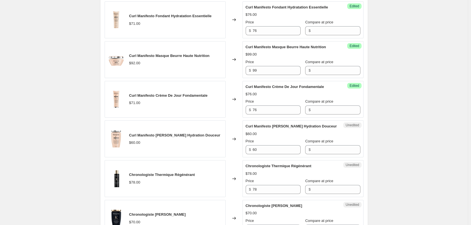
scroll to position [508, 0]
click at [263, 151] on input "60" at bounding box center [277, 150] width 48 height 9
type input "62"
click at [267, 192] on input "78" at bounding box center [277, 190] width 48 height 9
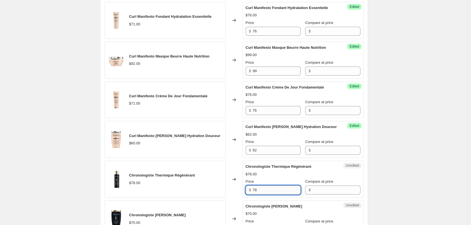
click at [267, 192] on input "78" at bounding box center [277, 190] width 48 height 9
click at [273, 187] on input "78" at bounding box center [277, 190] width 48 height 9
type input "84"
click at [393, 147] on div "Create new price [MEDICAL_DATA]. This page is ready Create new price [MEDICAL_D…" at bounding box center [234, 124] width 468 height 1265
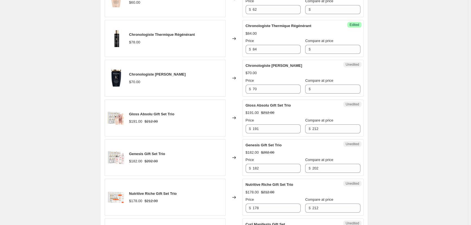
scroll to position [649, 0]
click at [265, 87] on input "70" at bounding box center [277, 88] width 48 height 9
type input "72"
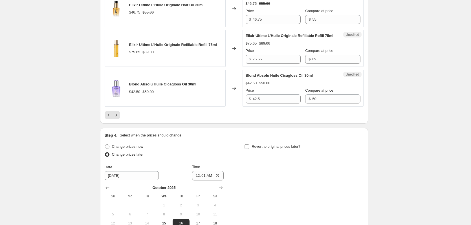
scroll to position [960, 0]
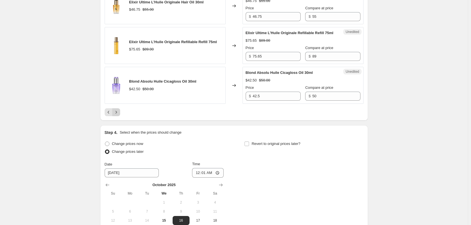
click at [117, 115] on icon "Next" at bounding box center [116, 113] width 6 height 6
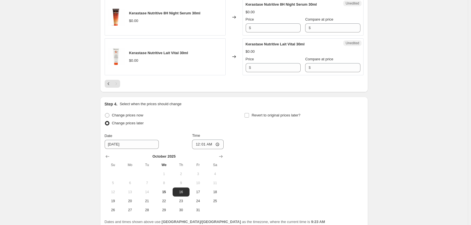
scroll to position [517, 0]
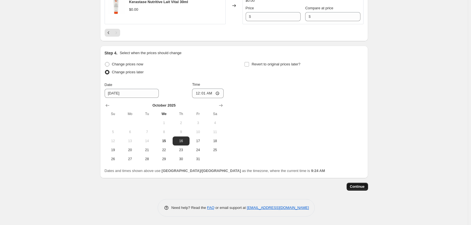
click at [354, 187] on span "Continue" at bounding box center [357, 187] width 15 height 5
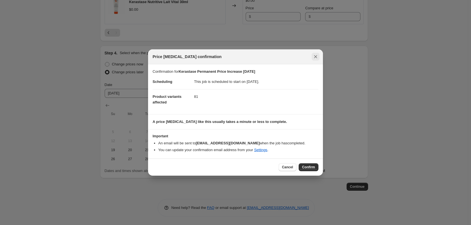
click at [316, 57] on icon "Close" at bounding box center [316, 56] width 3 height 3
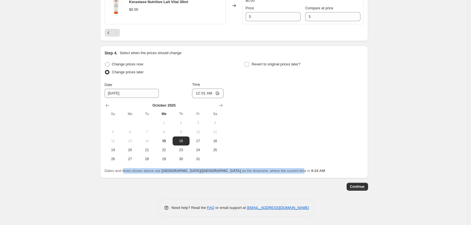
drag, startPoint x: 124, startPoint y: 173, endPoint x: 259, endPoint y: 174, distance: 134.7
click at [258, 174] on div "Dates and times shown above use [GEOGRAPHIC_DATA]/[GEOGRAPHIC_DATA] as the time…" at bounding box center [234, 171] width 259 height 6
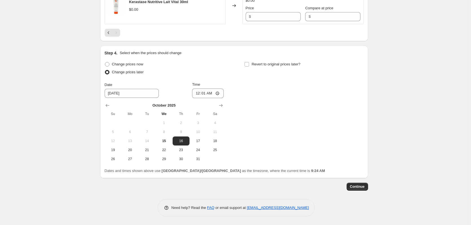
click at [261, 174] on div "Step 4. Select when the prices should change Change prices now Change prices la…" at bounding box center [234, 112] width 268 height 133
click at [359, 189] on span "Continue" at bounding box center [357, 187] width 15 height 5
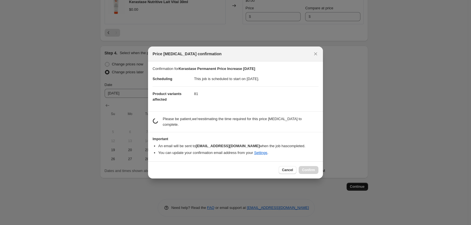
scroll to position [0, 0]
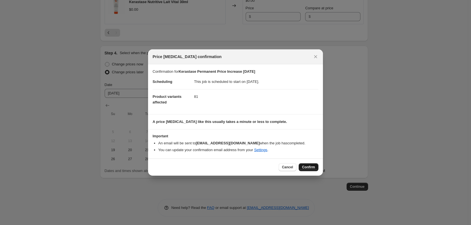
click at [306, 167] on span "Confirm" at bounding box center [308, 167] width 13 height 5
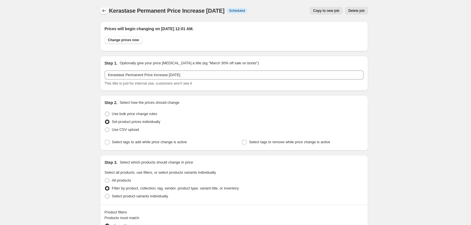
click at [102, 13] on icon "Price change jobs" at bounding box center [104, 11] width 6 height 6
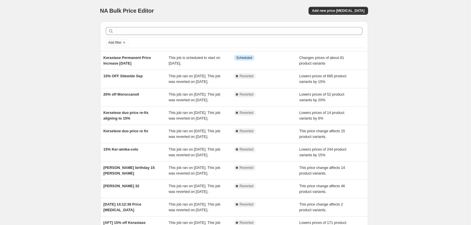
click at [75, 67] on div "NA Bulk Price Editor. This page is ready NA Bulk Price Editor Add new price cha…" at bounding box center [234, 145] width 468 height 291
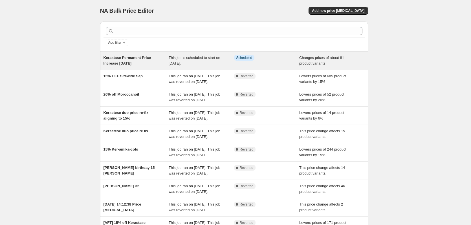
click at [130, 56] on span "Kerastase Permanent Price Increase [DATE]" at bounding box center [127, 61] width 47 height 10
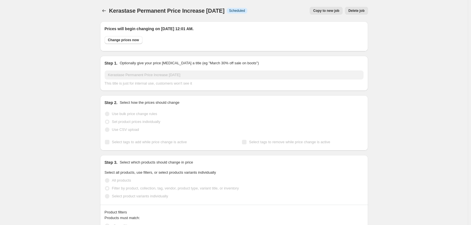
select select "vendor"
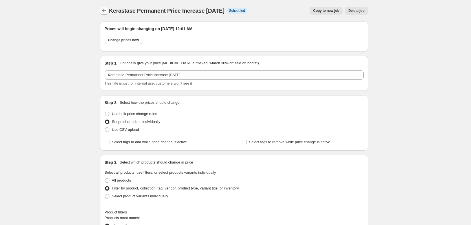
click at [104, 11] on icon "Price change jobs" at bounding box center [104, 11] width 6 height 6
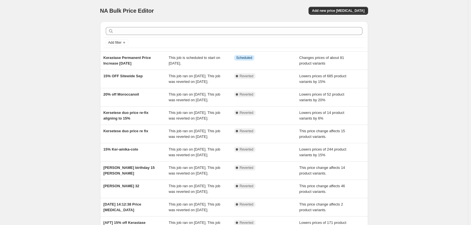
click at [66, 63] on div "NA Bulk Price Editor. This page is ready NA Bulk Price Editor Add new price cha…" at bounding box center [234, 145] width 468 height 291
click at [32, 148] on div "NA Bulk Price Editor. This page is ready NA Bulk Price Editor Add new price cha…" at bounding box center [234, 145] width 468 height 291
click at [69, 18] on div "NA Bulk Price Editor. This page is ready NA Bulk Price Editor Add new price cha…" at bounding box center [234, 145] width 468 height 291
click at [65, 11] on div "NA Bulk Price Editor. This page is ready NA Bulk Price Editor Add new price cha…" at bounding box center [234, 145] width 468 height 291
